Goal: Task Accomplishment & Management: Use online tool/utility

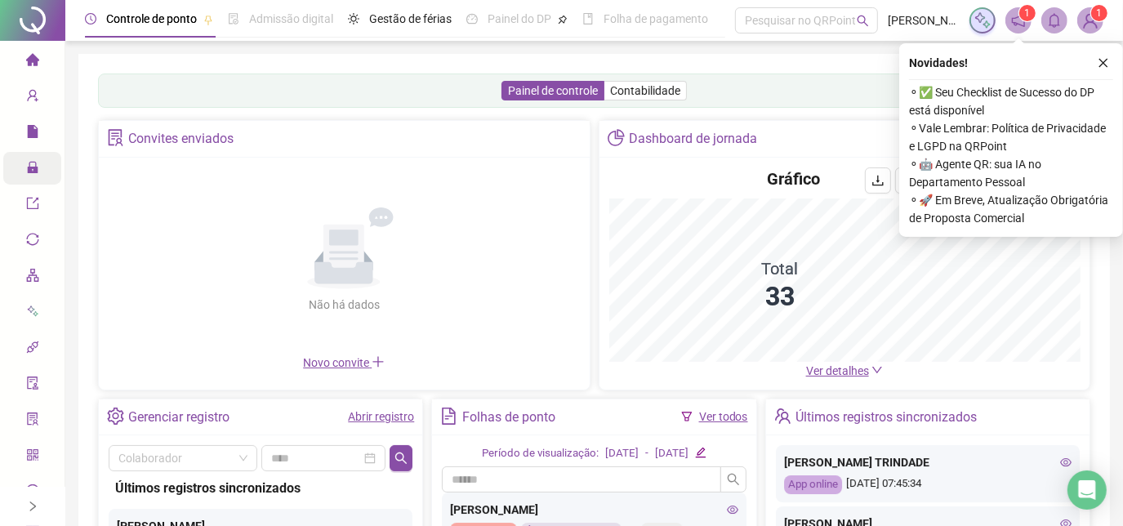
click at [27, 180] on span "lock" at bounding box center [32, 169] width 13 height 33
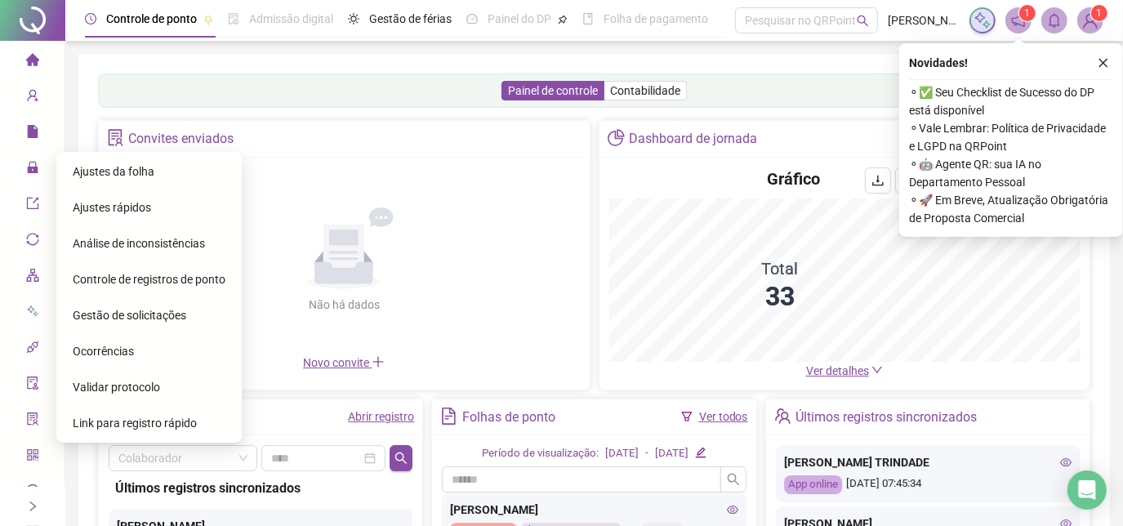
click at [96, 166] on span "Ajustes da folha" at bounding box center [114, 171] width 82 height 13
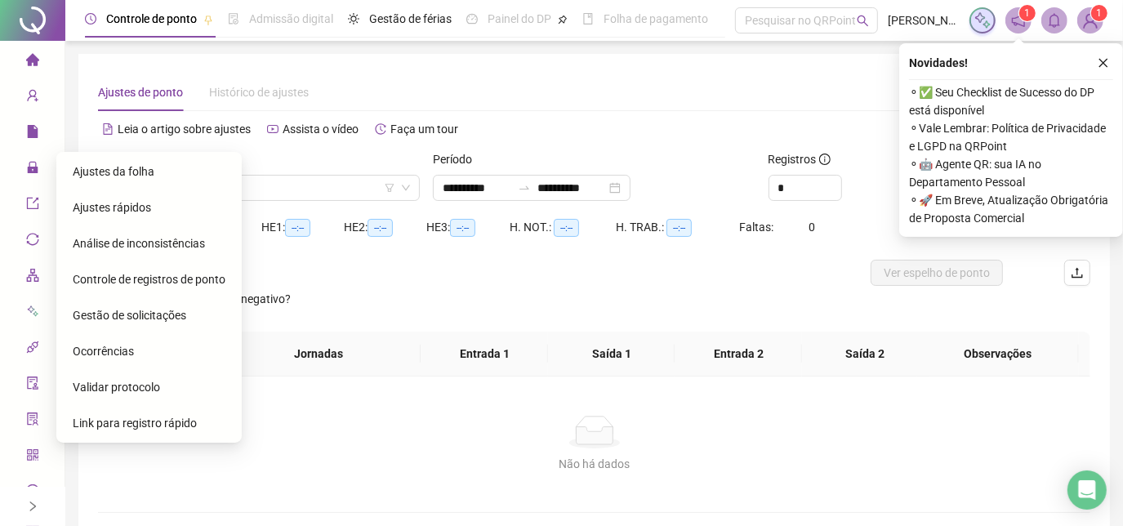
type input "**********"
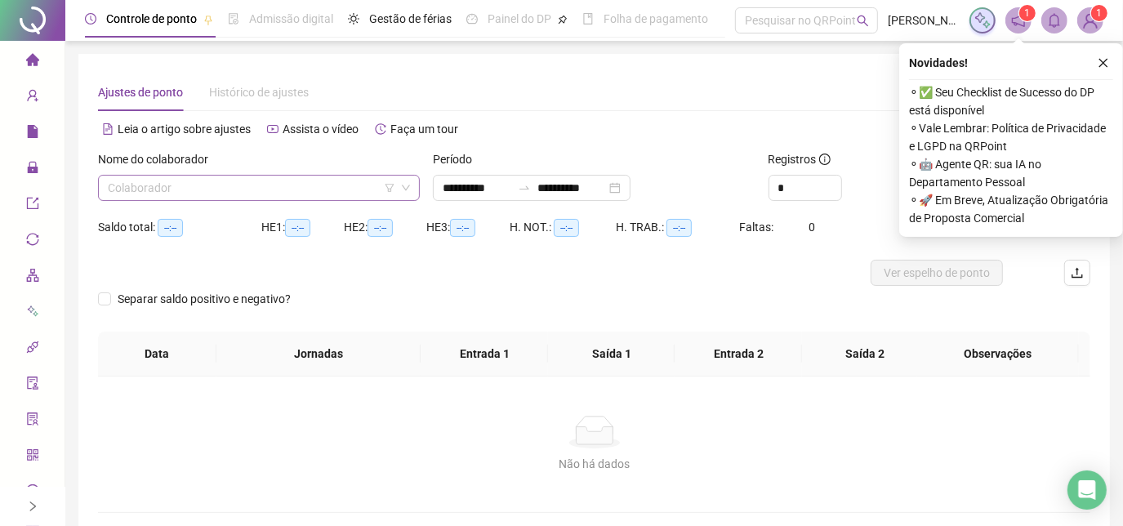
click at [205, 185] on input "search" at bounding box center [251, 188] width 287 height 24
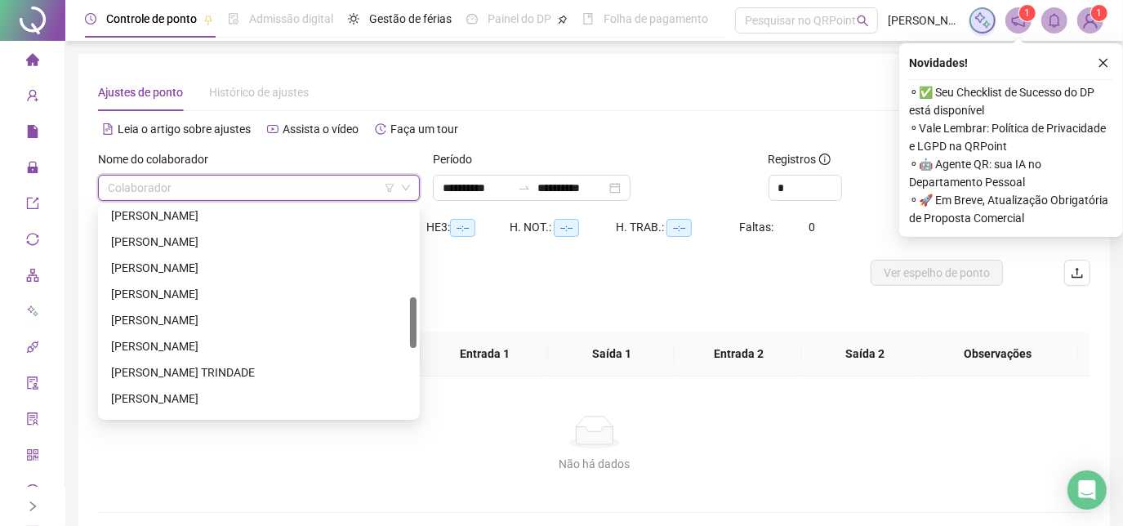
scroll to position [371, 0]
click at [214, 377] on div "[PERSON_NAME] TRINDADE" at bounding box center [259, 372] width 296 height 18
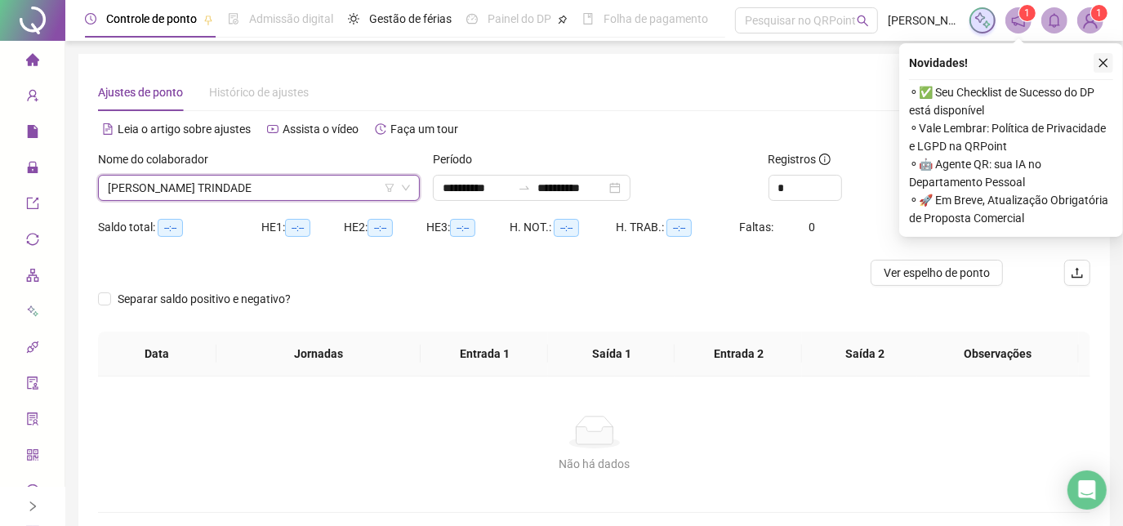
click at [1108, 62] on icon "close" at bounding box center [1102, 62] width 11 height 11
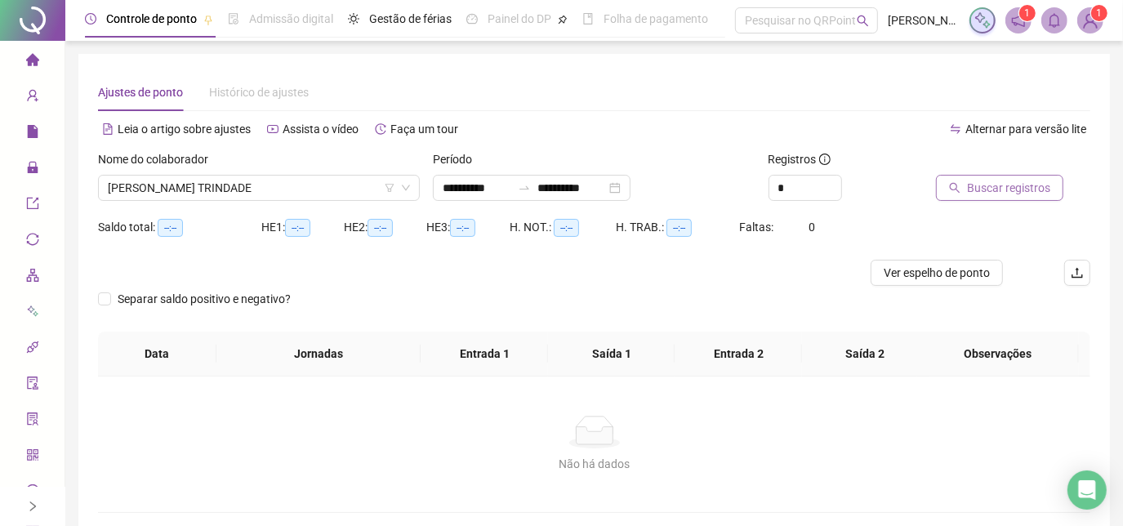
click at [1006, 180] on span "Buscar registros" at bounding box center [1008, 188] width 83 height 18
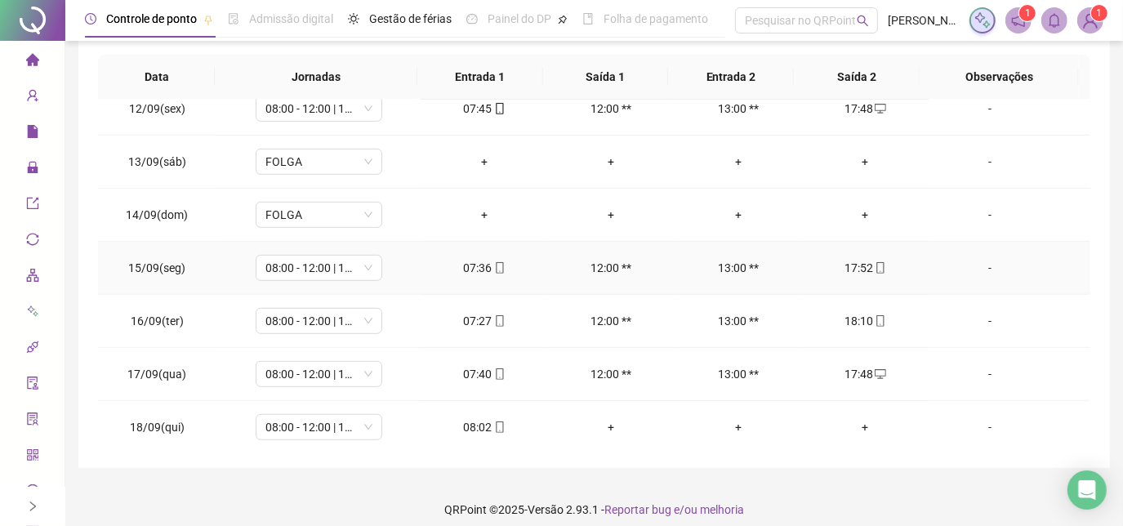
scroll to position [602, 0]
click at [598, 421] on div "+" at bounding box center [611, 425] width 100 height 18
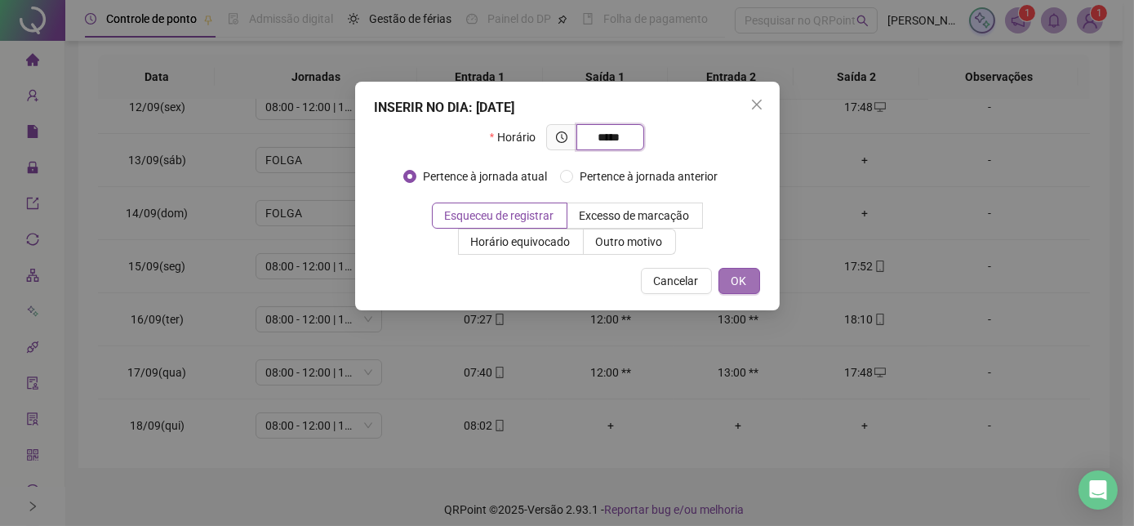
type input "*****"
click at [729, 276] on button "OK" at bounding box center [739, 281] width 42 height 26
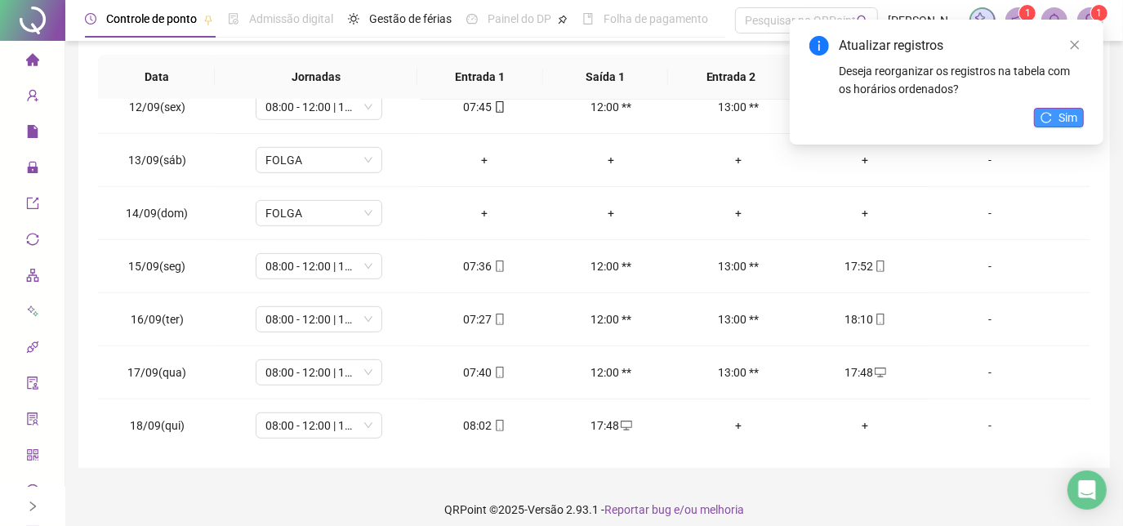
click at [1042, 118] on icon "reload" at bounding box center [1046, 117] width 11 height 11
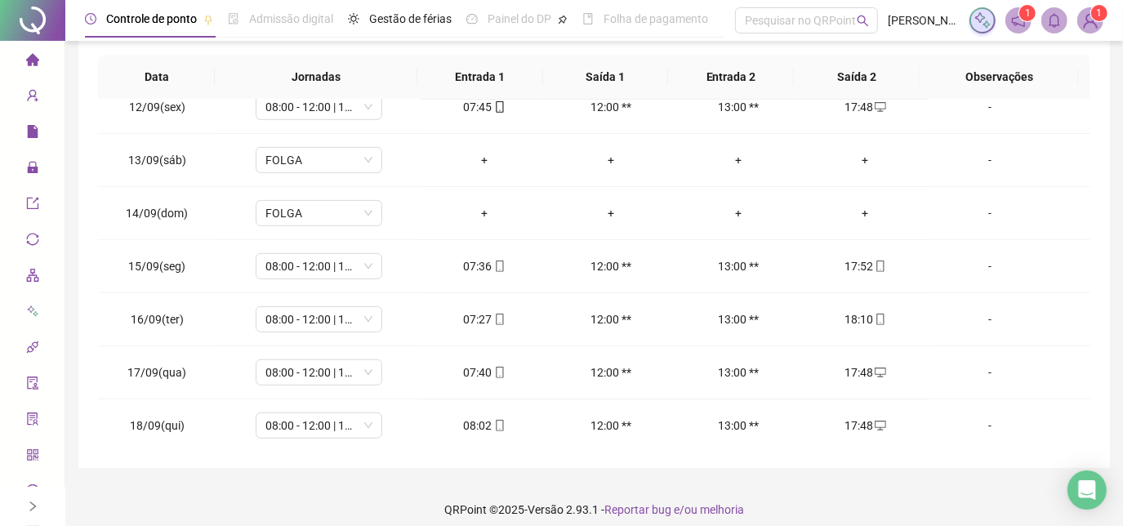
click at [568, 56] on th "Saída 1" at bounding box center [606, 77] width 126 height 45
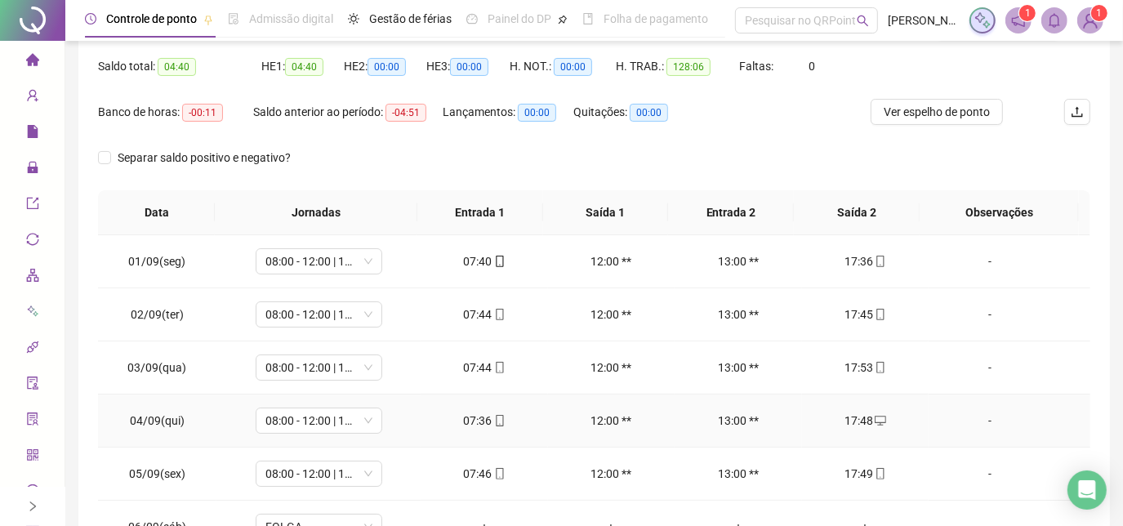
scroll to position [0, 0]
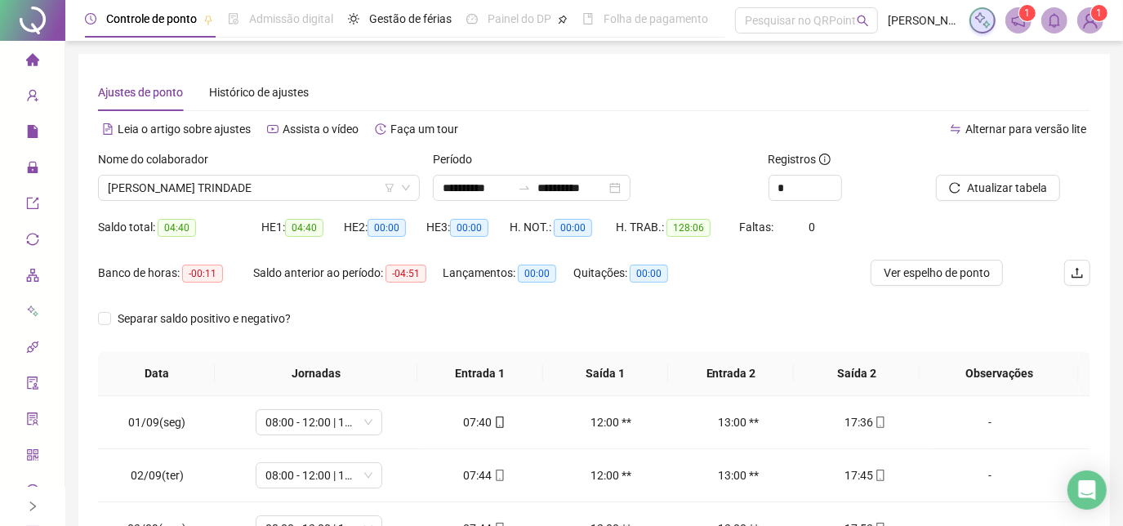
click at [717, 64] on div "**********" at bounding box center [593, 409] width 1031 height 710
